Goal: Information Seeking & Learning: Learn about a topic

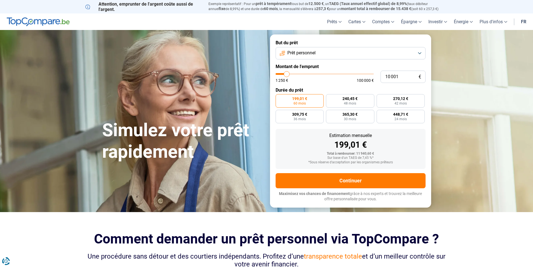
type input "9 750"
type input "9750"
type input "10 500"
type input "10500"
type input "11 750"
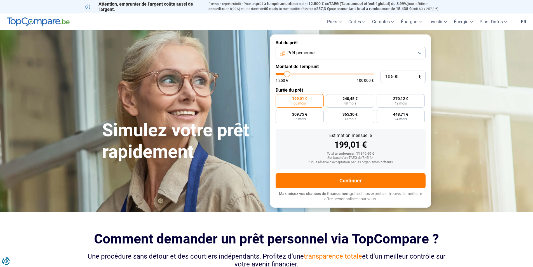
type input "11750"
type input "13 500"
type input "13500"
type input "15 000"
type input "15000"
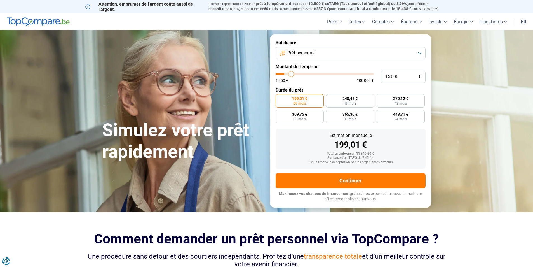
type input "16 250"
type input "16250"
type input "17 250"
type input "17250"
type input "18 000"
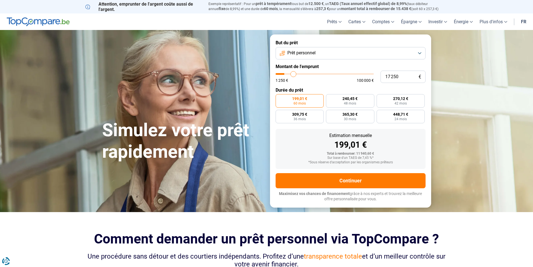
type input "18000"
type input "18 750"
type input "18750"
type input "19 250"
type input "19250"
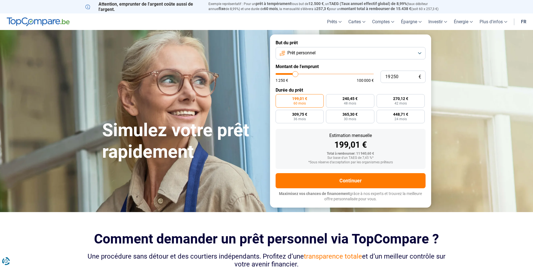
type input "19 750"
type input "19750"
type input "20 000"
type input "20000"
type input "20 250"
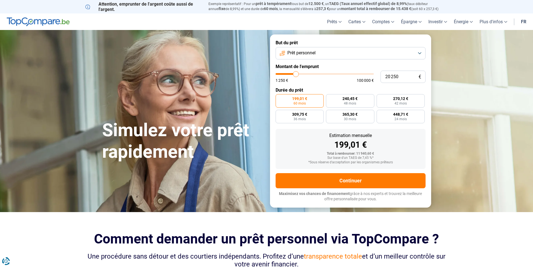
type input "20250"
type input "20 500"
type input "20500"
type input "20 750"
type input "20750"
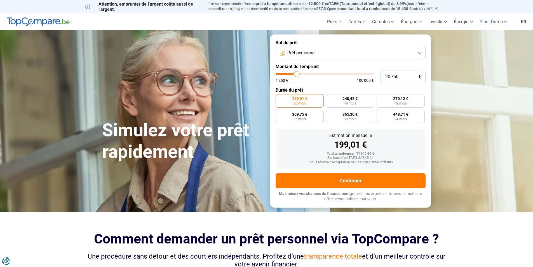
type input "21 500"
type input "21500"
type input "21 750"
type input "21750"
type input "22 000"
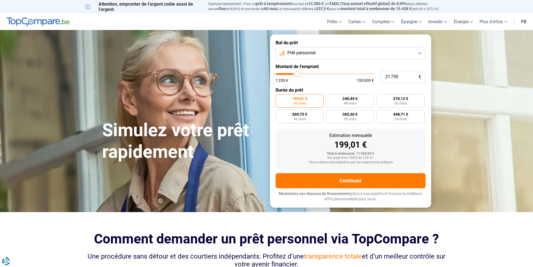
type input "22000"
type input "22 250"
type input "22250"
type input "23 000"
type input "23000"
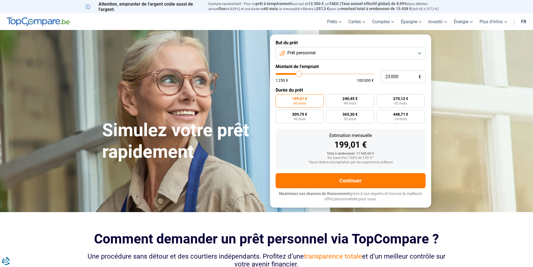
type input "23 250"
type input "23250"
type input "23 750"
type input "23750"
type input "24 250"
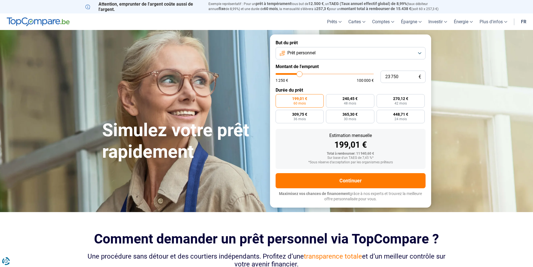
type input "24250"
type input "24 500"
type input "24500"
type input "24 750"
type input "24750"
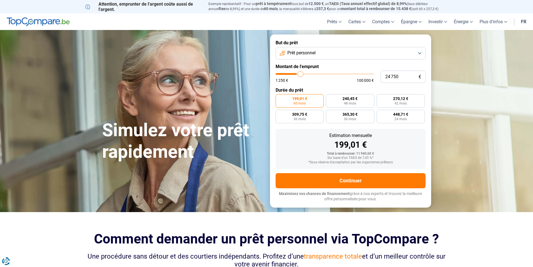
type input "25 000"
type input "25000"
type input "25 250"
type input "25250"
type input "25 750"
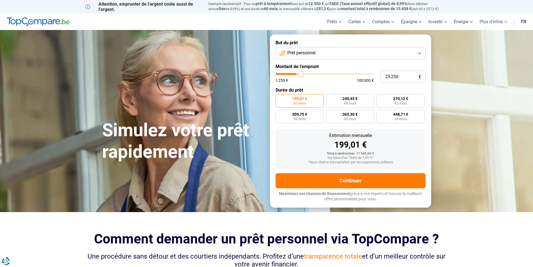
type input "25750"
type input "26 000"
type input "26000"
type input "26 250"
type input "26250"
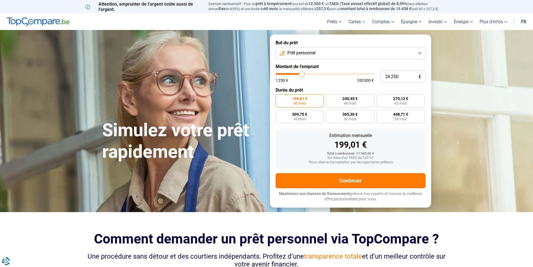
type input "26 000"
type input "26000"
type input "25 750"
type input "25750"
type input "25 250"
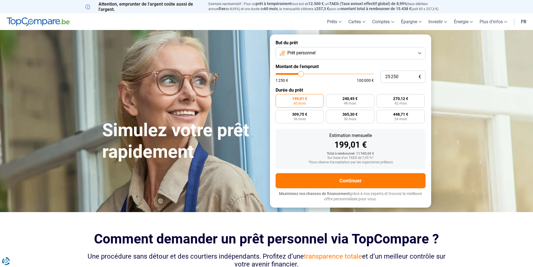
drag, startPoint x: 286, startPoint y: 73, endPoint x: 301, endPoint y: 75, distance: 14.9
type input "25250"
click at [301, 75] on input "range" at bounding box center [324, 74] width 98 height 2
radio input "false"
